Goal: Transaction & Acquisition: Purchase product/service

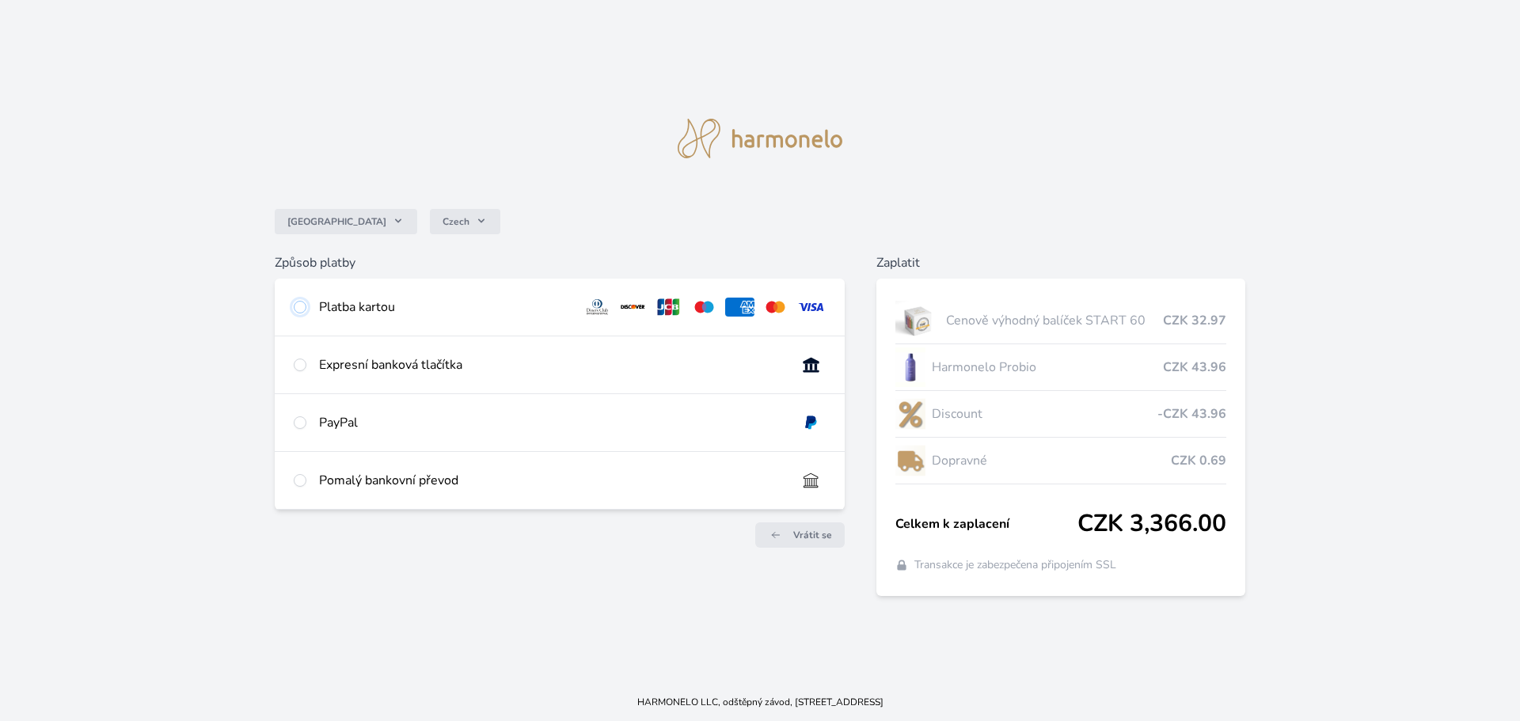
click at [298, 309] on input "radio" at bounding box center [300, 307] width 13 height 13
radio input "true"
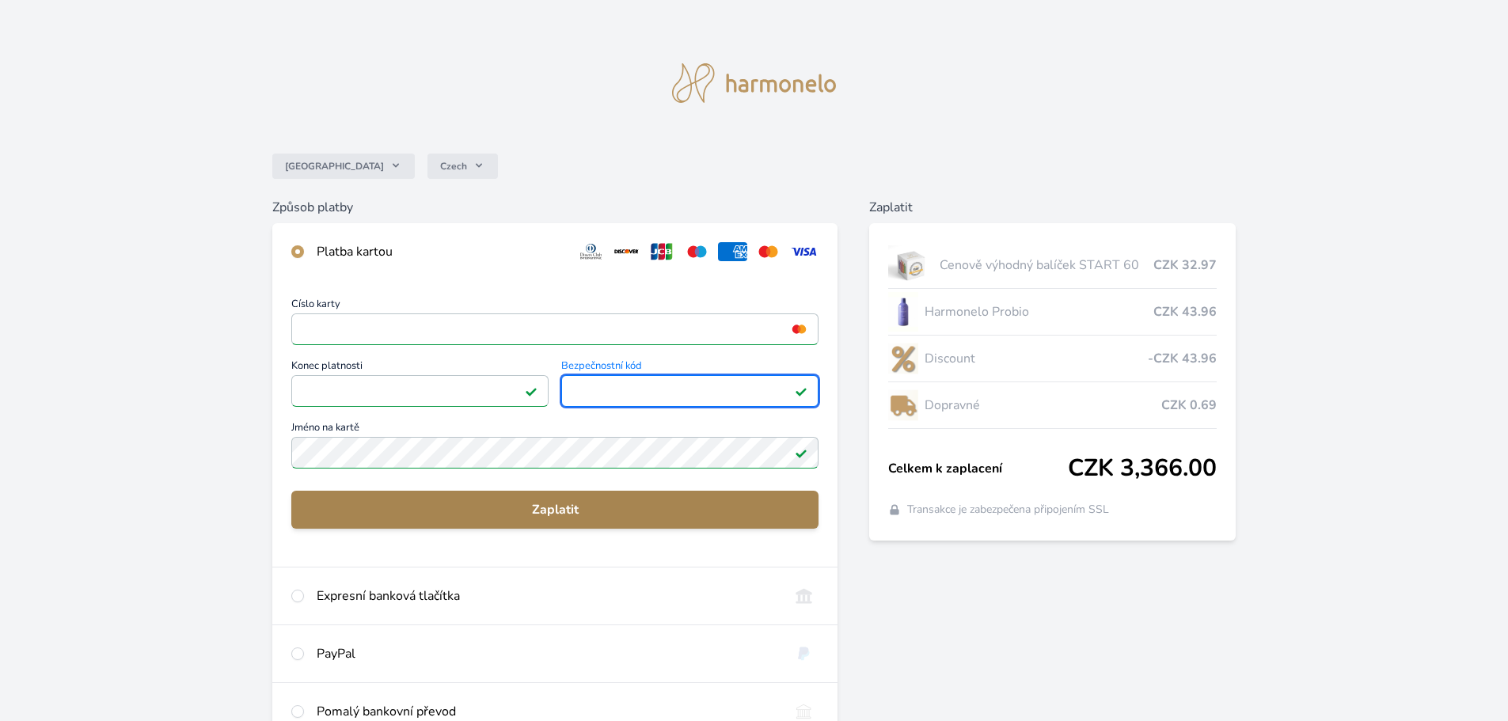
click at [553, 513] on span "Zaplatit" at bounding box center [555, 509] width 502 height 19
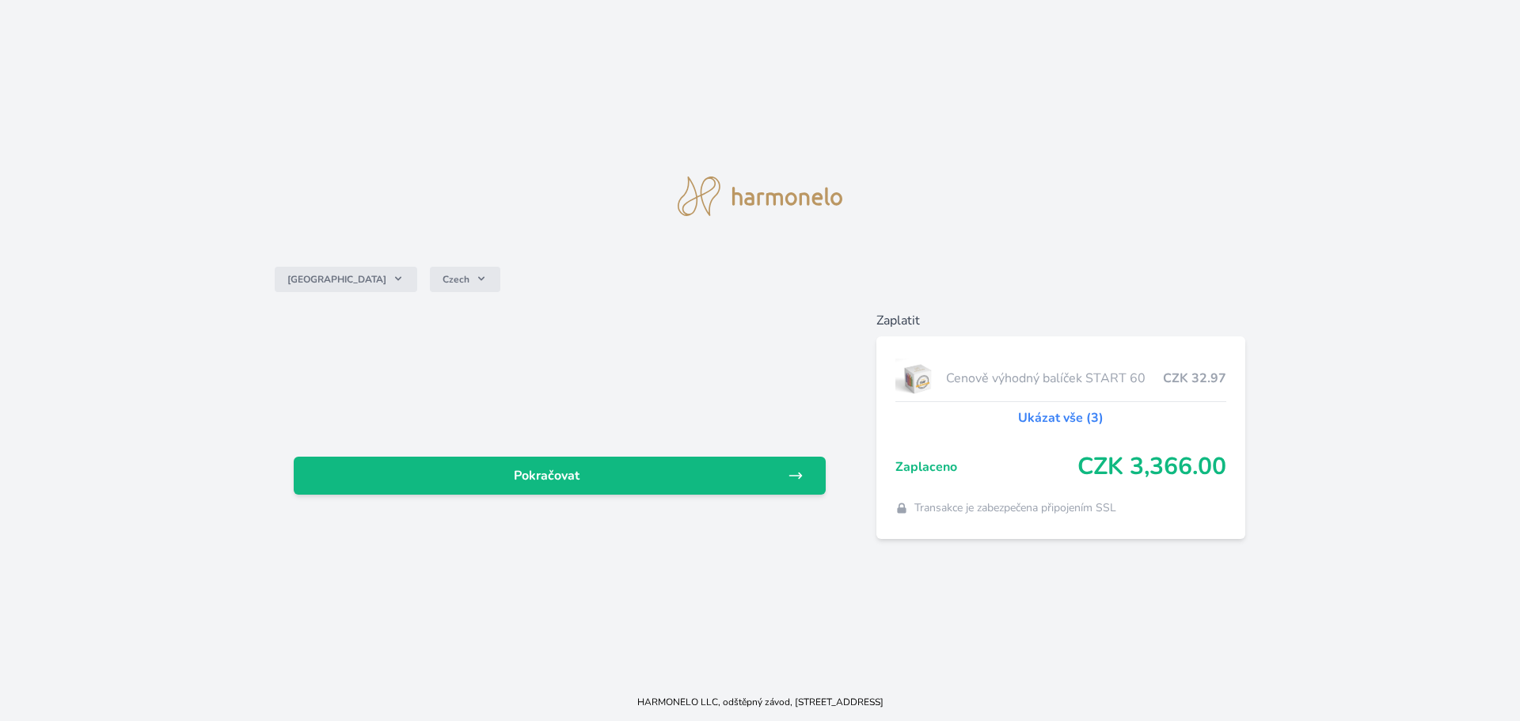
click at [659, 309] on div "Česko Czech" at bounding box center [760, 279] width 971 height 63
click at [1077, 421] on link "Ukázat vše (3)" at bounding box center [1060, 417] width 85 height 19
